Goal: Complete application form

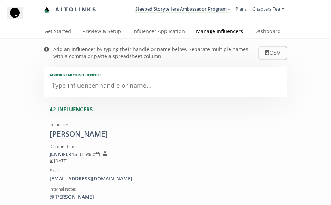
click at [115, 85] on textarea at bounding box center [166, 86] width 232 height 14
paste textarea "[PERSON_NAME]"
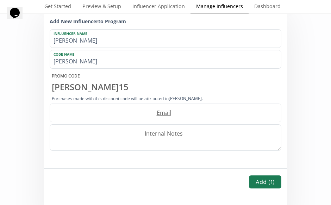
scroll to position [111, 0]
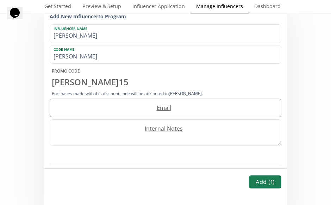
type textarea "[PERSON_NAME]"
click at [164, 105] on label "Email" at bounding box center [162, 108] width 224 height 8
paste input "[EMAIL_ADDRESS][DOMAIN_NAME]"
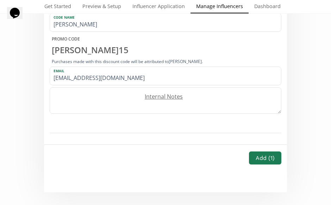
scroll to position [143, 0]
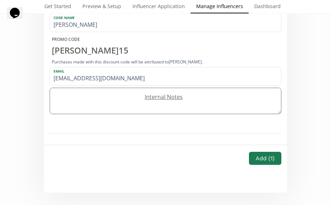
type input "[EMAIL_ADDRESS][DOMAIN_NAME]"
click at [179, 95] on label "Internal Notes" at bounding box center [162, 97] width 224 height 8
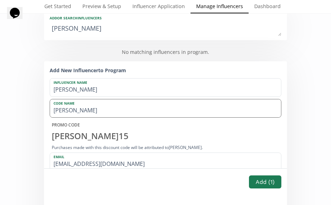
scroll to position [117, 0]
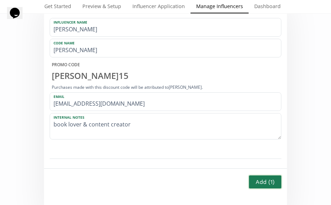
type textarea "book lover & content creator"
click at [259, 178] on button "Add ( 1 )" at bounding box center [265, 181] width 35 height 15
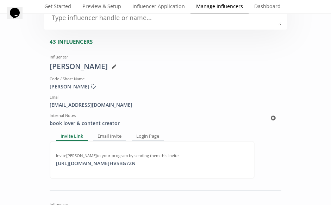
scroll to position [74, 0]
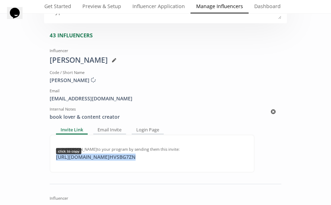
click at [140, 155] on div "[URL][DOMAIN_NAME] HVSBG7ZN click to copy" at bounding box center [96, 157] width 88 height 7
